Goal: Information Seeking & Learning: Learn about a topic

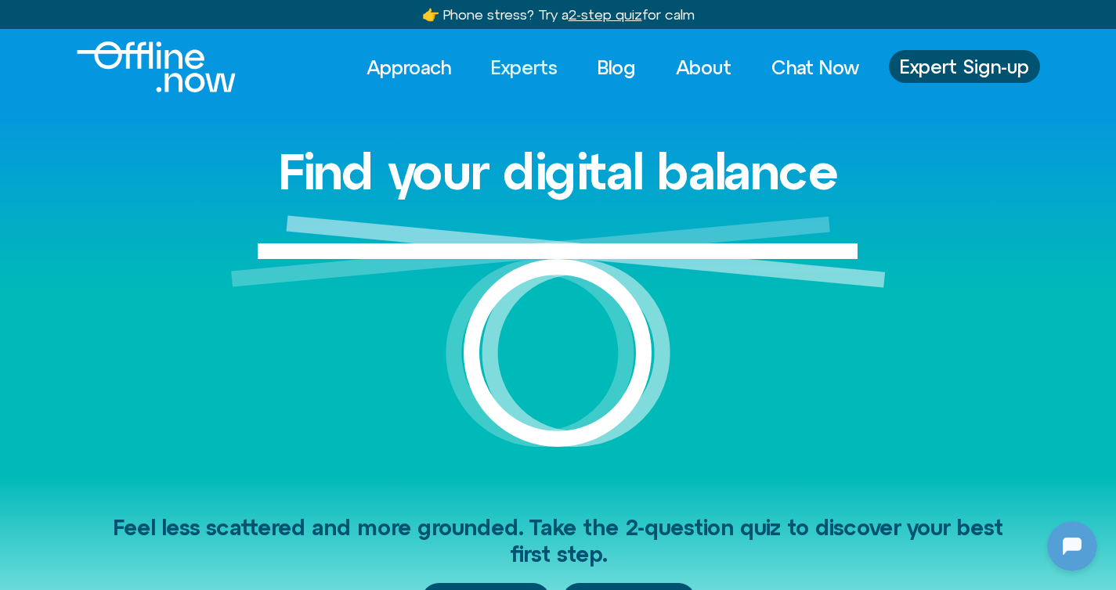
click at [510, 70] on link "Experts" at bounding box center [524, 67] width 95 height 34
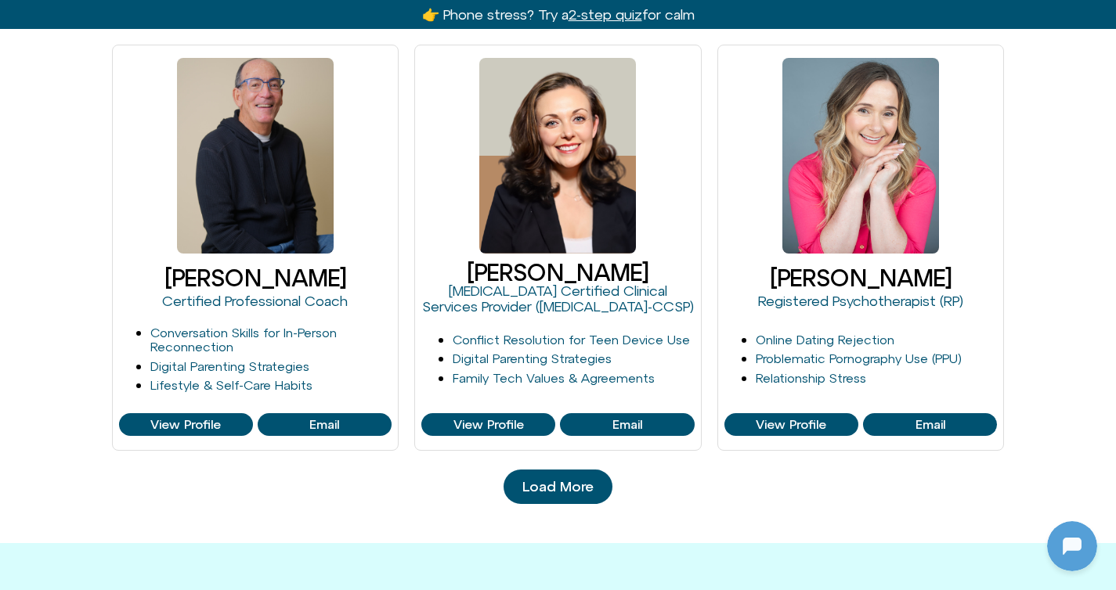
scroll to position [1538, 0]
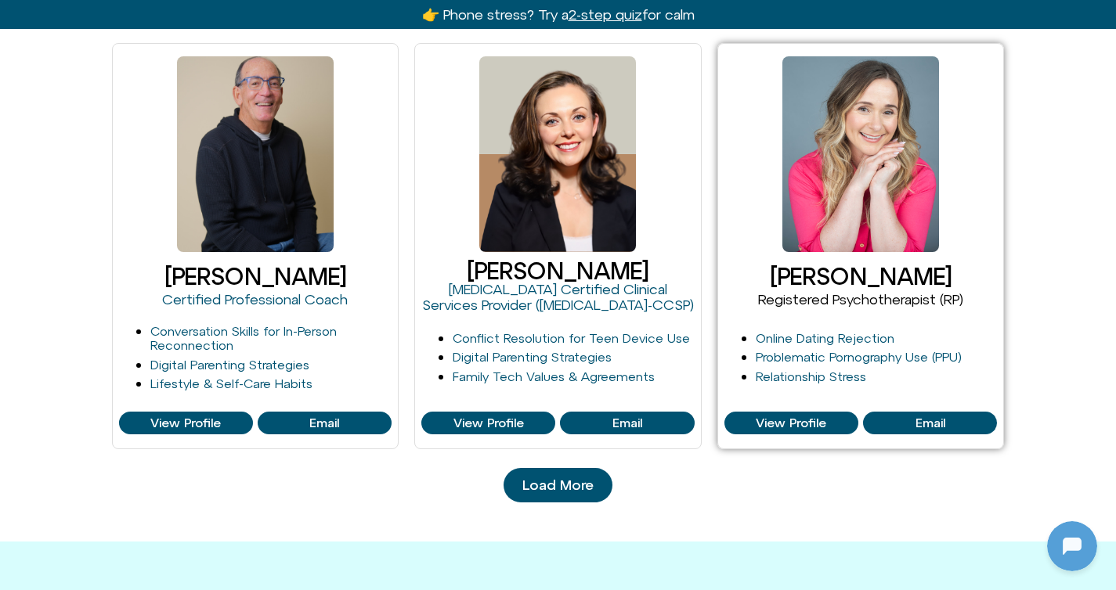
click at [852, 305] on link "Registered Psychotherapist (RP)" at bounding box center [860, 299] width 205 height 16
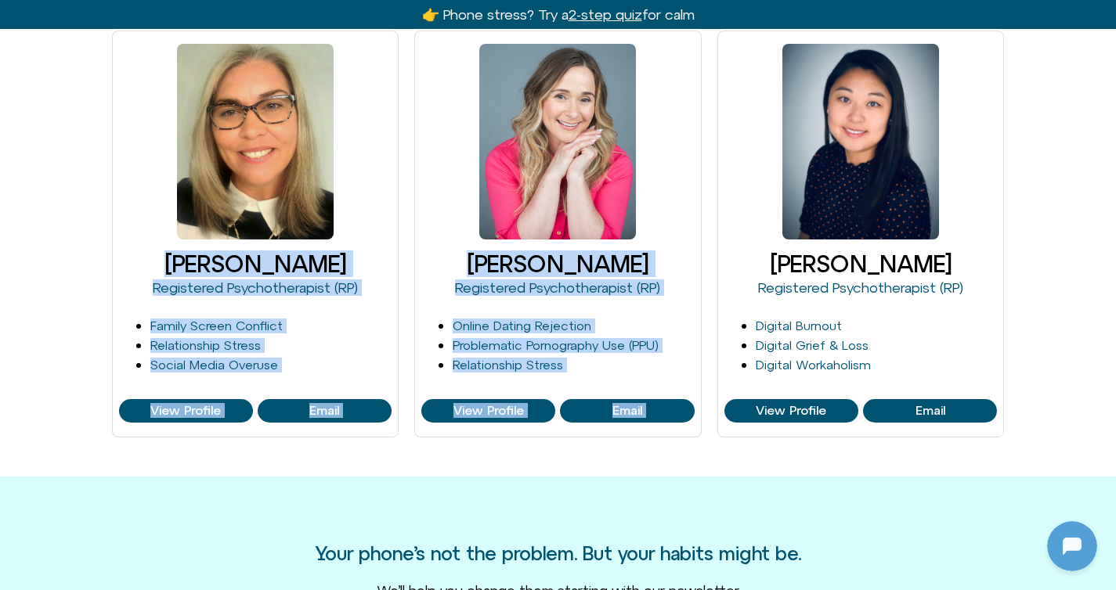
scroll to position [114, 0]
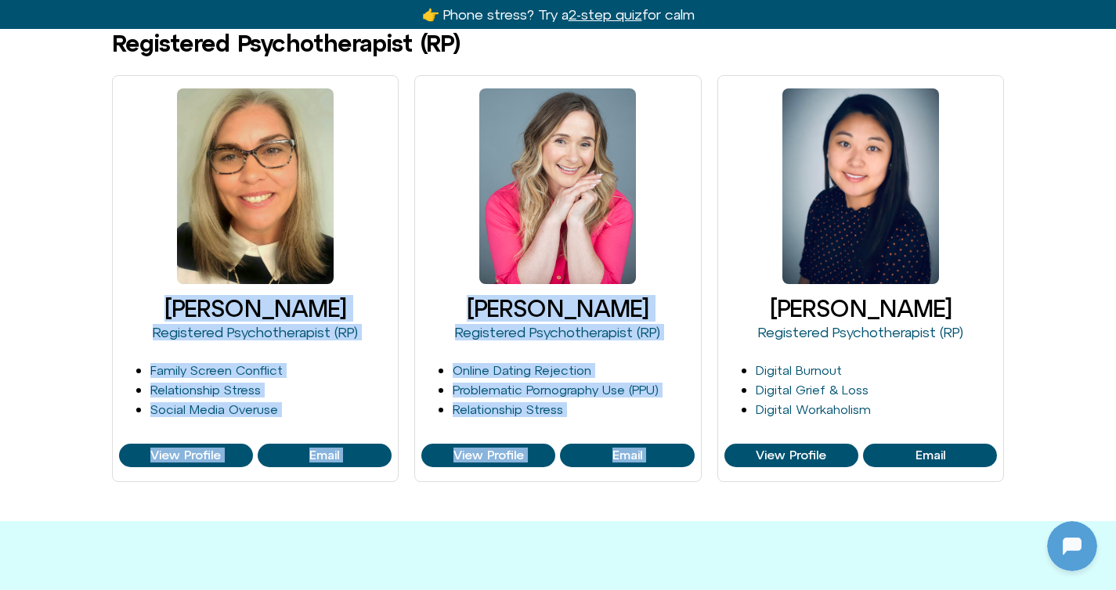
drag, startPoint x: 1127, startPoint y: 150, endPoint x: 1127, endPoint y: 200, distance: 50.1
click at [1115, 200] on html "Skip to content 👉 Phone stress? Try a 2-step quiz for calm 👉 Phone stress? 2-st…" at bounding box center [558, 563] width 1116 height 1354
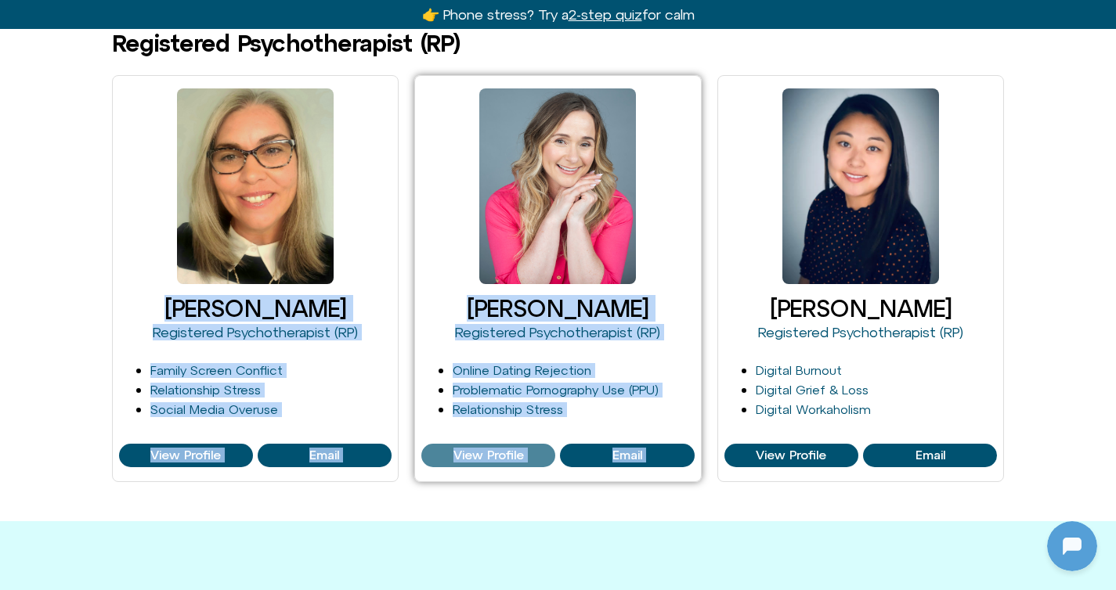
click at [488, 452] on span "View Profile" at bounding box center [488, 456] width 70 height 14
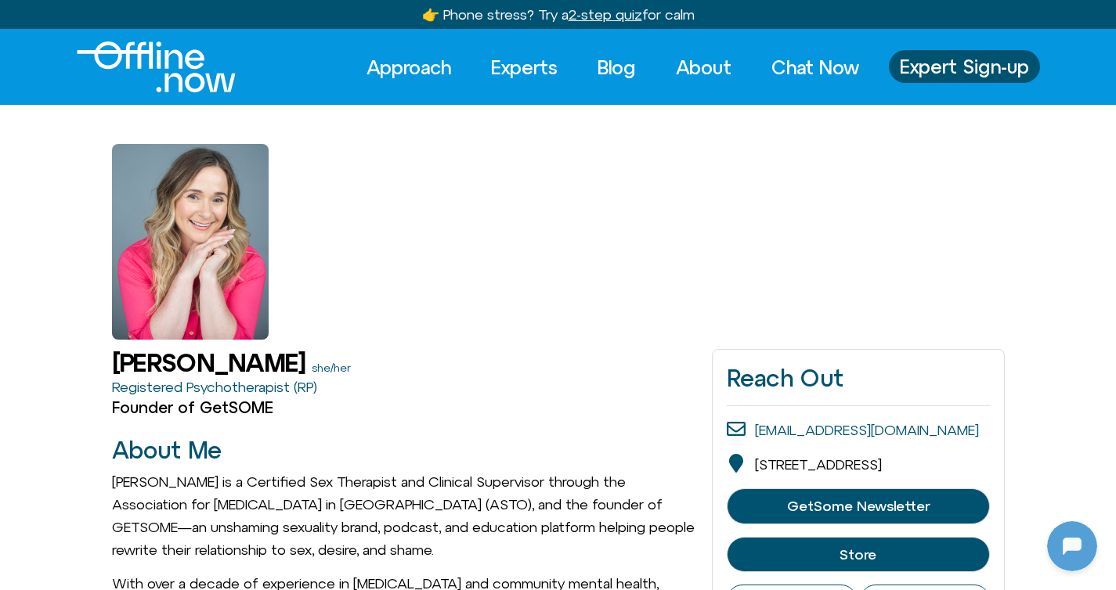
click at [572, 371] on div "Michelle Fischler she/her" at bounding box center [404, 362] width 585 height 27
click at [616, 67] on link "Blog" at bounding box center [616, 67] width 67 height 34
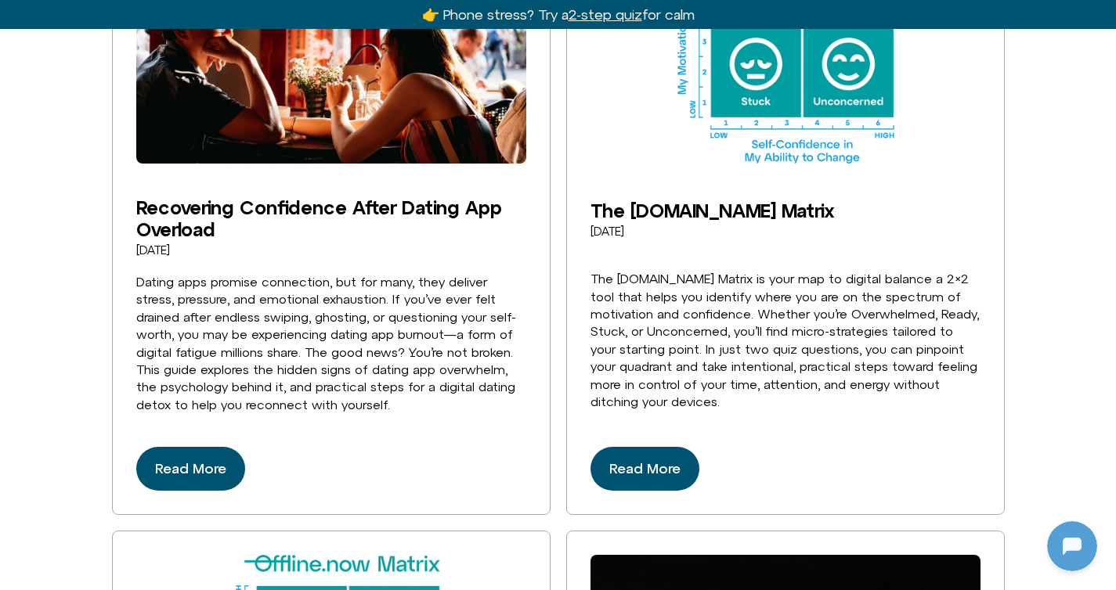
scroll to position [706, 0]
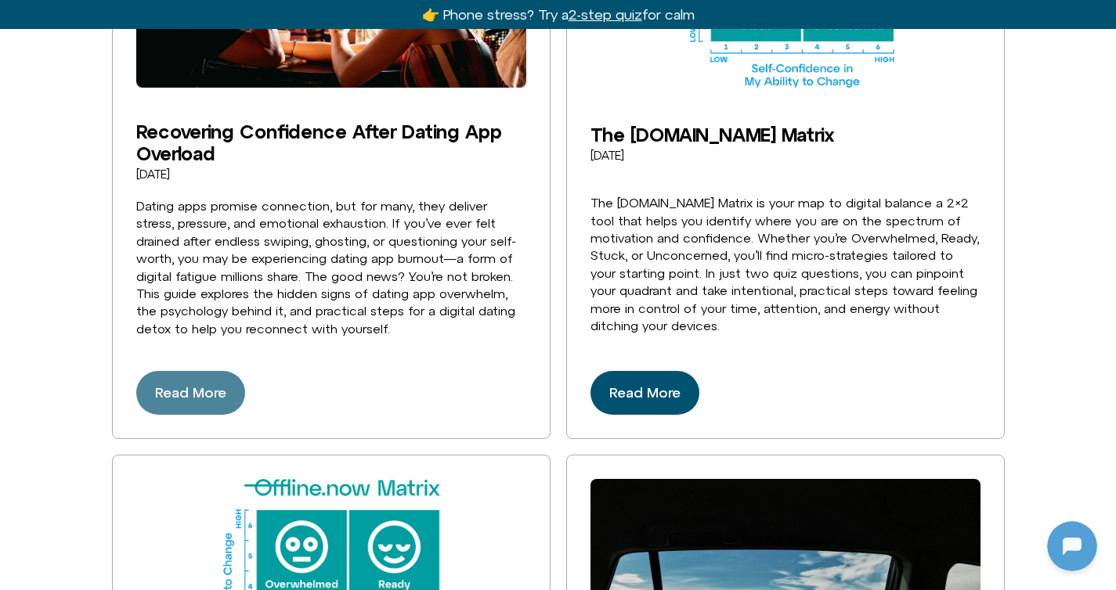
click at [197, 395] on span "Read More" at bounding box center [190, 392] width 71 height 25
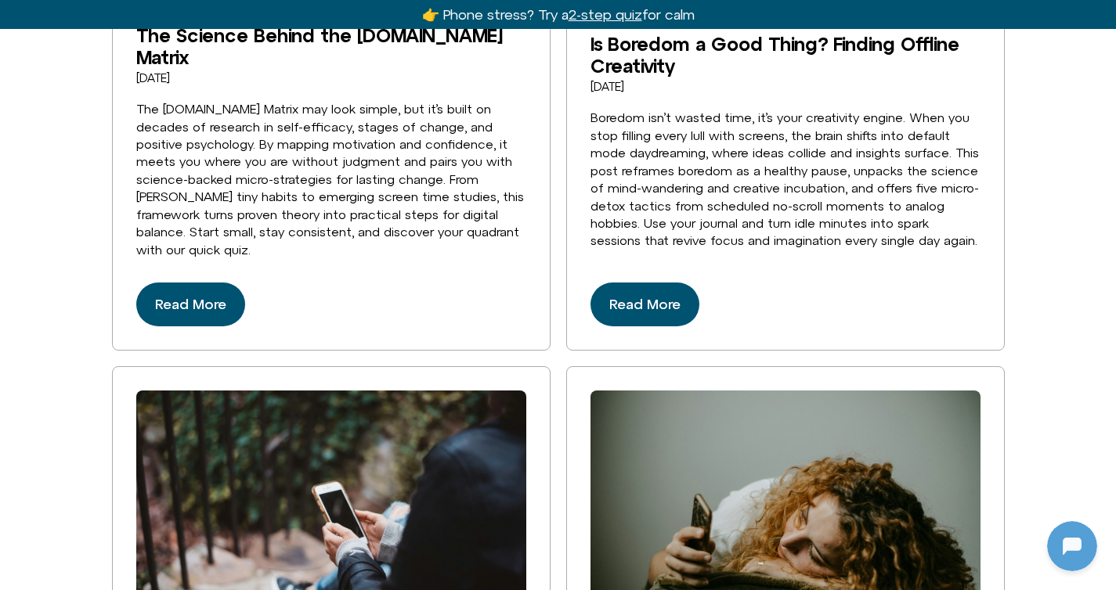
scroll to position [1480, 0]
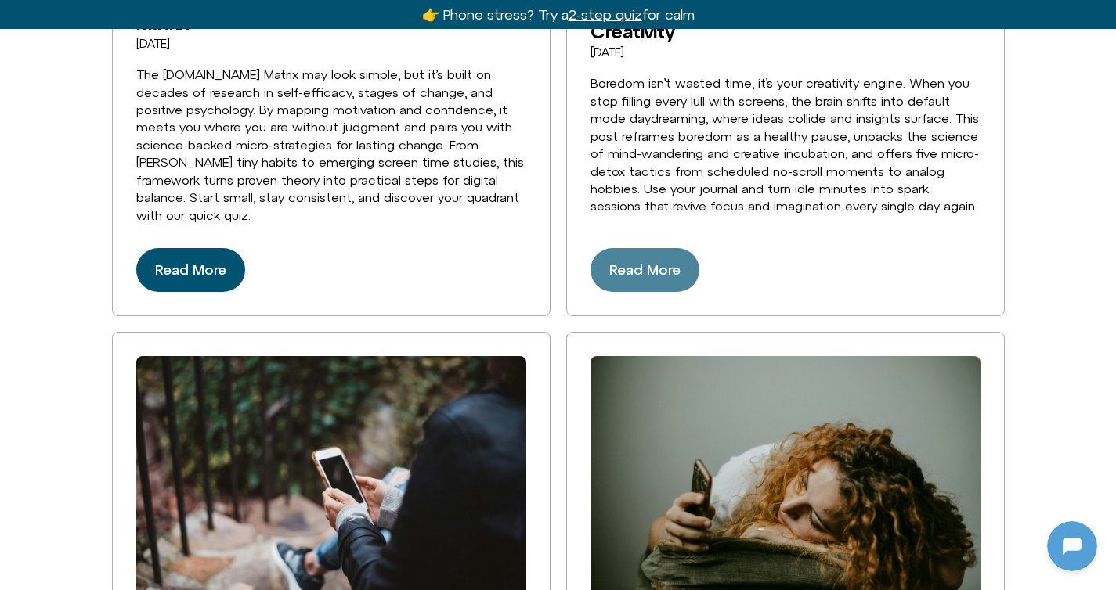
click at [668, 274] on span "Read More" at bounding box center [644, 270] width 71 height 25
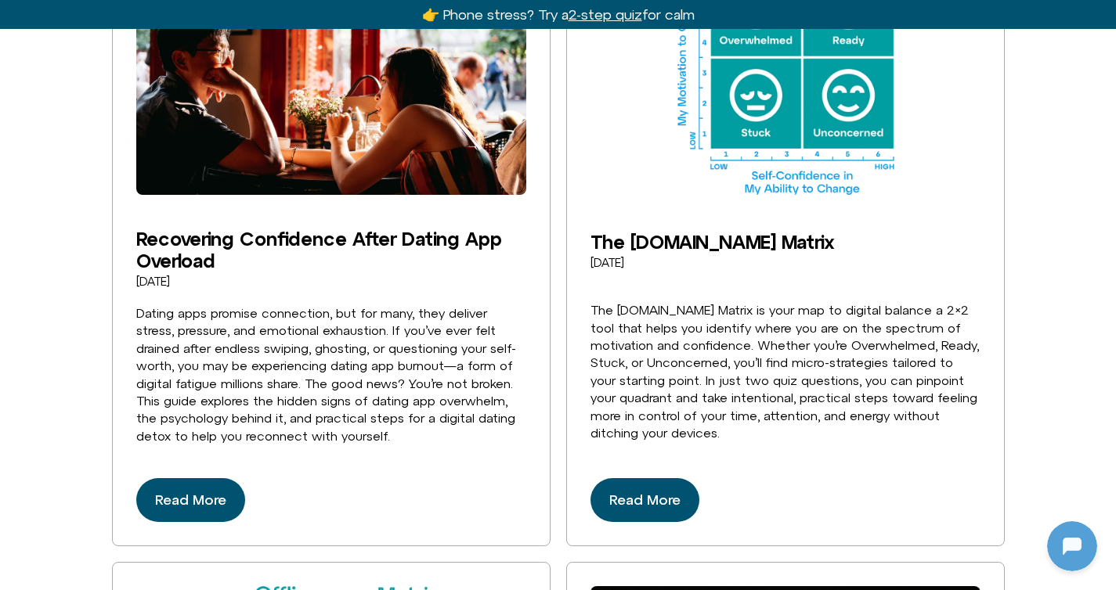
scroll to position [603, 0]
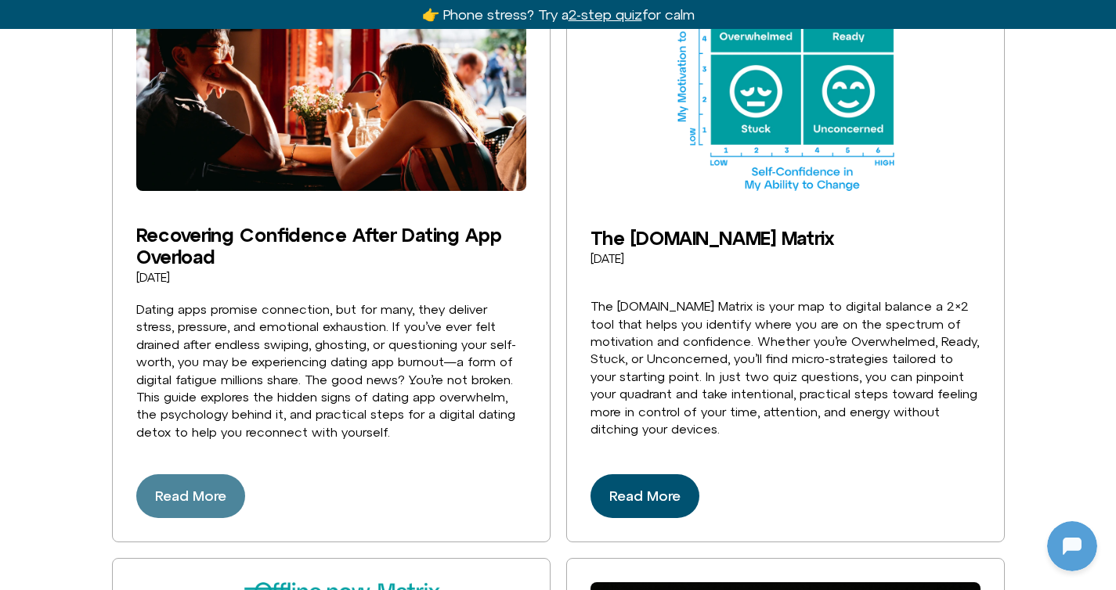
click at [208, 509] on span "Read More" at bounding box center [190, 496] width 71 height 25
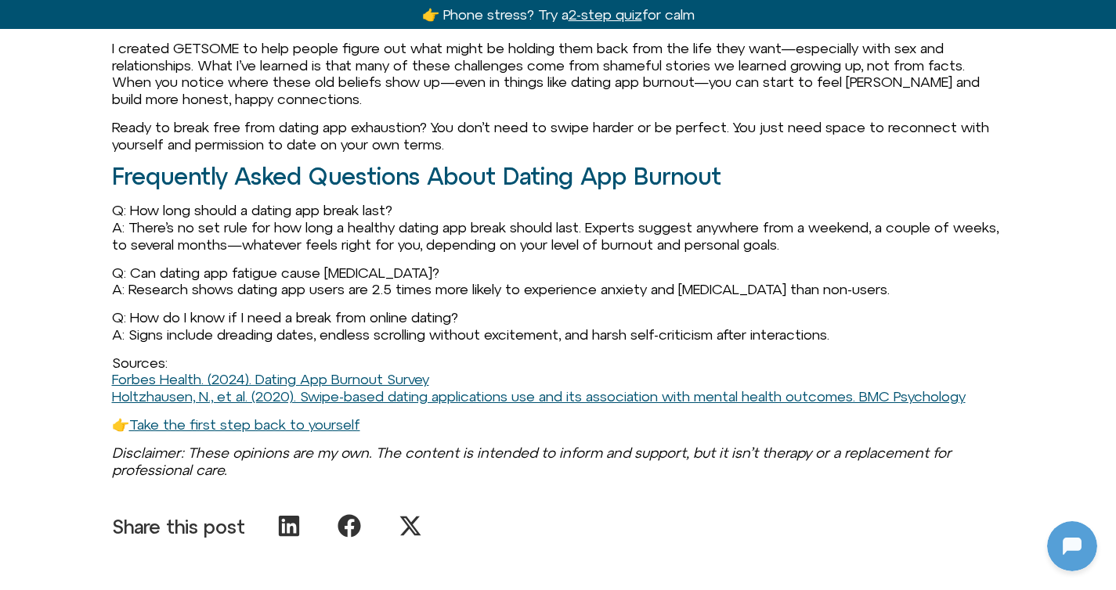
scroll to position [3091, 0]
